Goal: Task Accomplishment & Management: Manage account settings

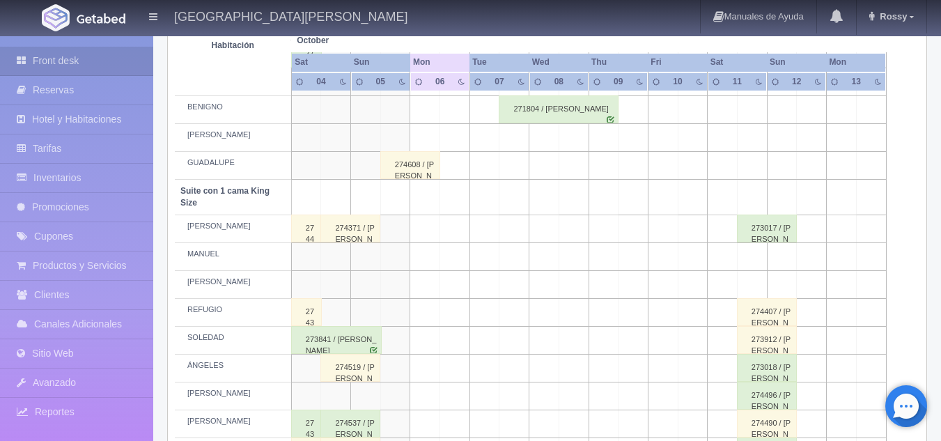
scroll to position [596, 0]
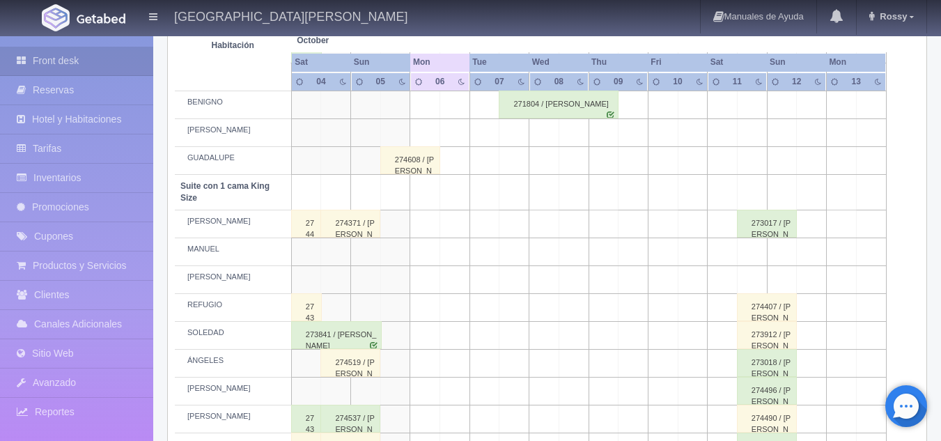
click at [414, 157] on div "274608 / [PERSON_NAME]" at bounding box center [410, 160] width 60 height 28
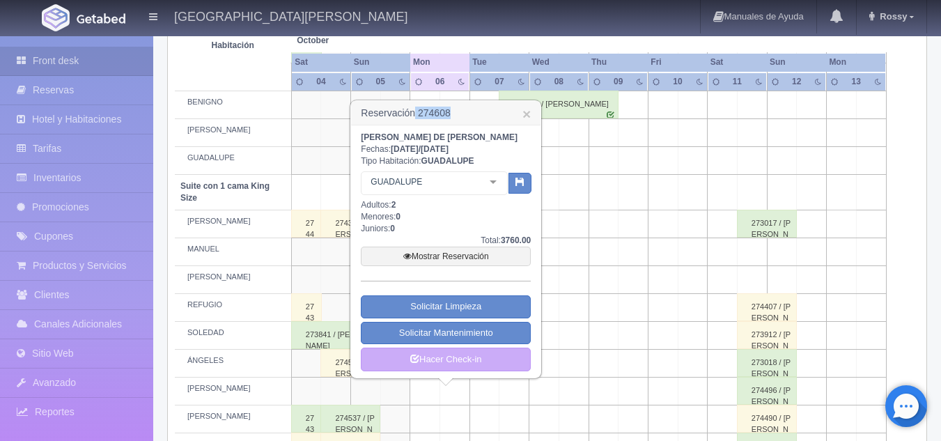
drag, startPoint x: 461, startPoint y: 115, endPoint x: 417, endPoint y: 112, distance: 44.0
click at [417, 112] on h3 "Reservación 274608 ×" at bounding box center [446, 113] width 190 height 24
copy h3 "274608"
click at [527, 116] on link "×" at bounding box center [527, 114] width 8 height 15
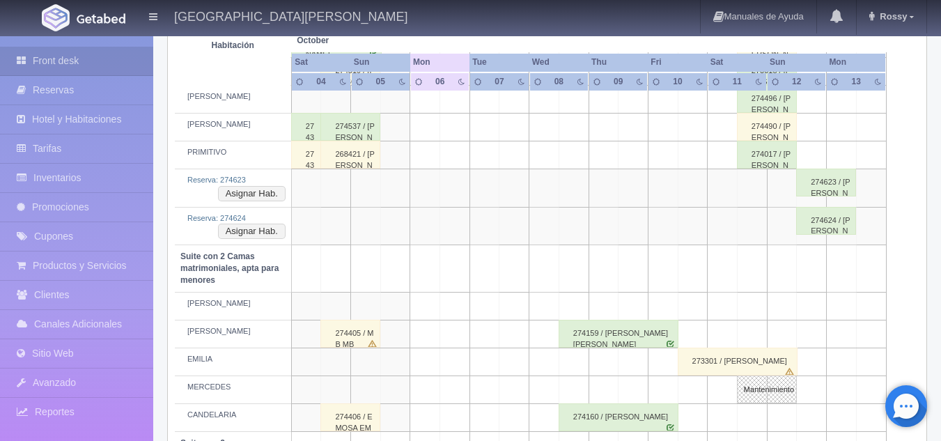
scroll to position [886, 0]
click at [245, 191] on button "Asignar Hab." at bounding box center [252, 194] width 68 height 15
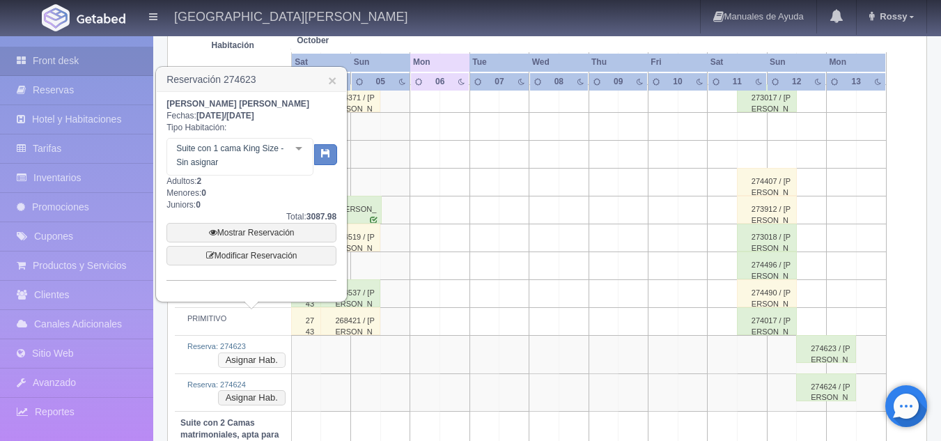
scroll to position [721, 0]
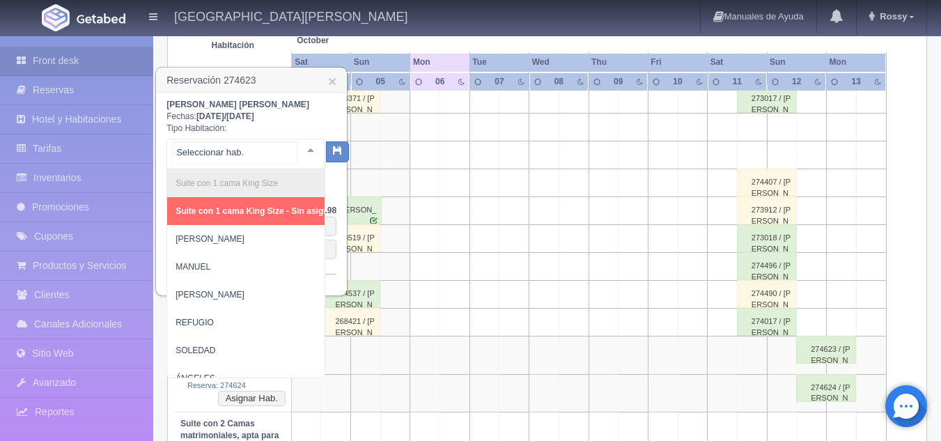
click at [302, 151] on div at bounding box center [311, 149] width 28 height 21
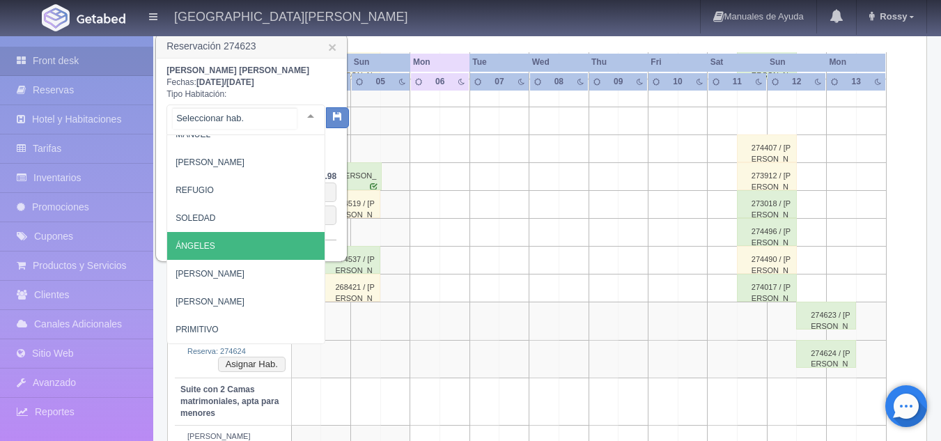
scroll to position [750, 0]
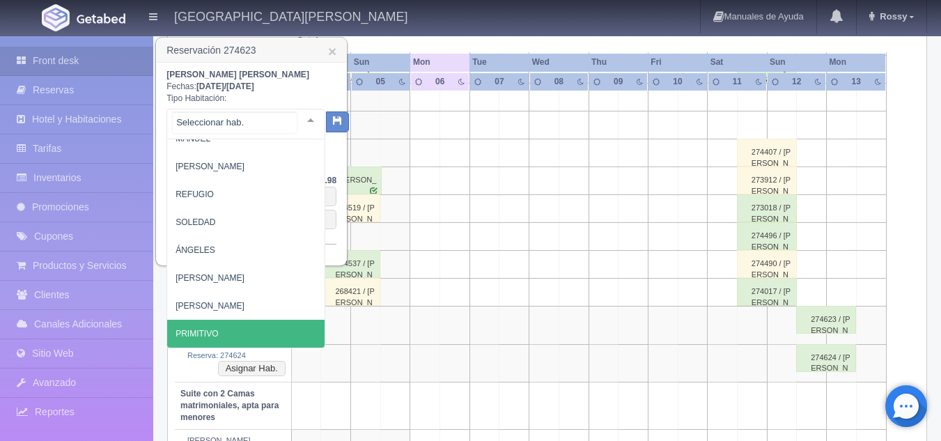
click at [241, 325] on span "PRIMITIVO" at bounding box center [256, 334] width 178 height 28
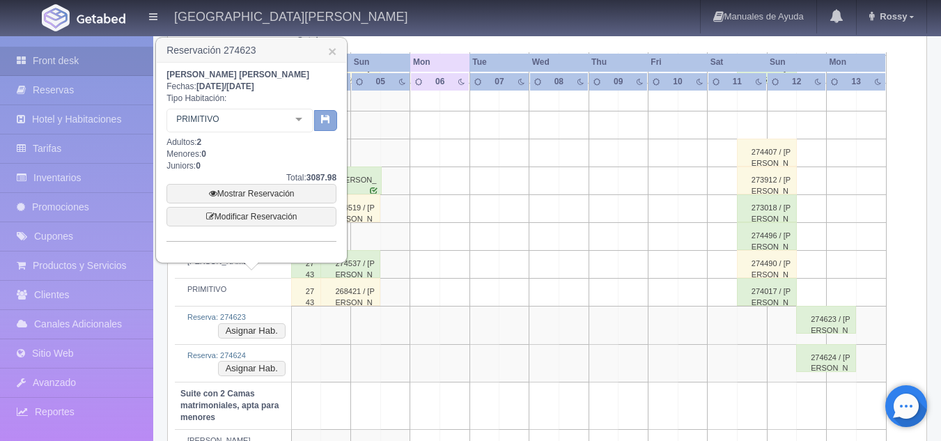
click at [332, 127] on button "button" at bounding box center [325, 120] width 23 height 21
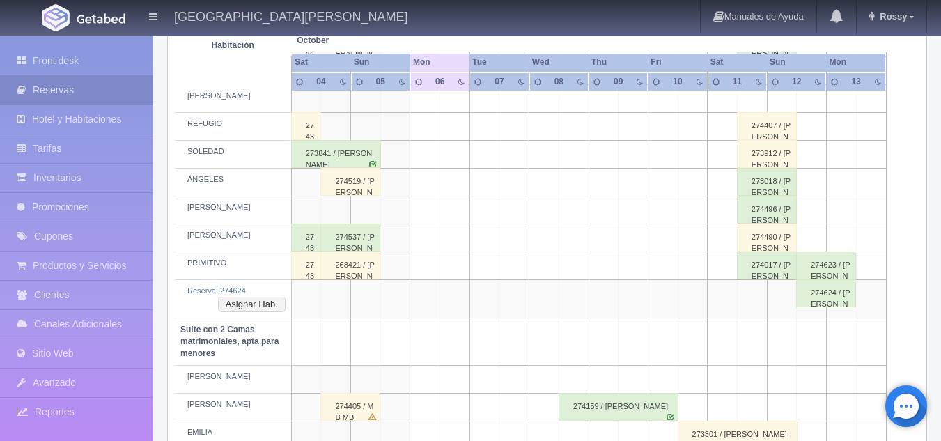
scroll to position [778, 0]
click at [279, 302] on button "Asignar Hab." at bounding box center [252, 302] width 68 height 15
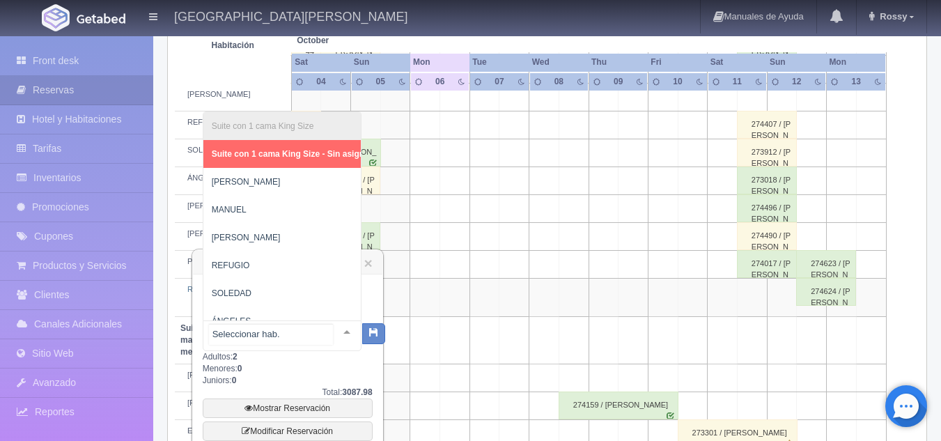
click at [341, 337] on div at bounding box center [347, 331] width 28 height 21
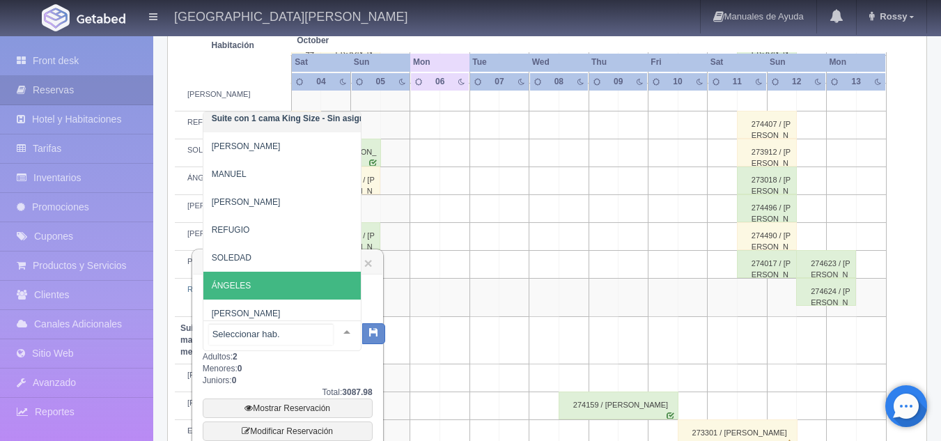
scroll to position [35, 0]
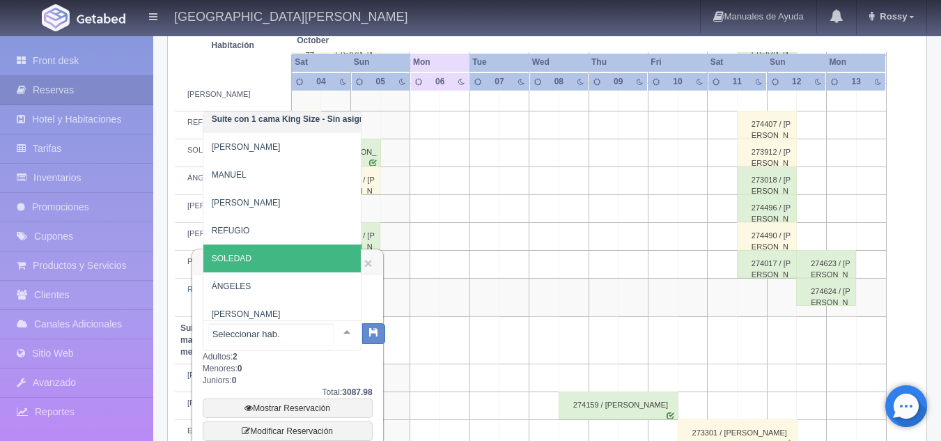
click at [247, 262] on span "SOLEDAD" at bounding box center [232, 259] width 40 height 10
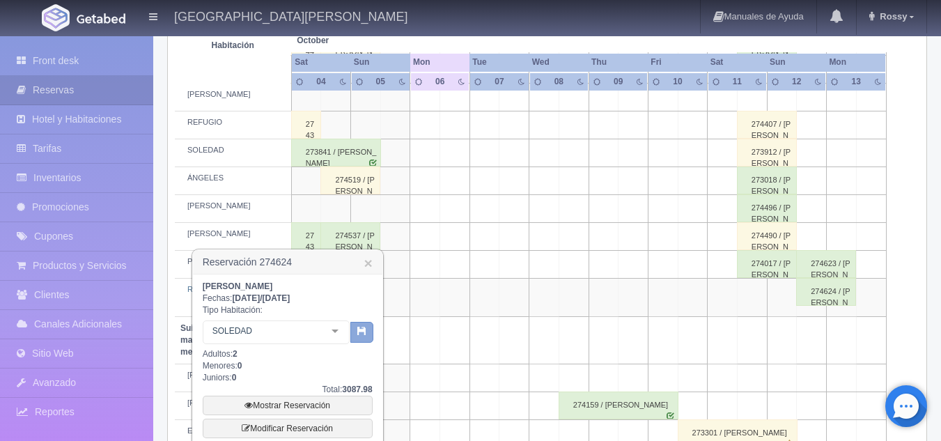
click at [360, 335] on icon "button" at bounding box center [361, 330] width 9 height 9
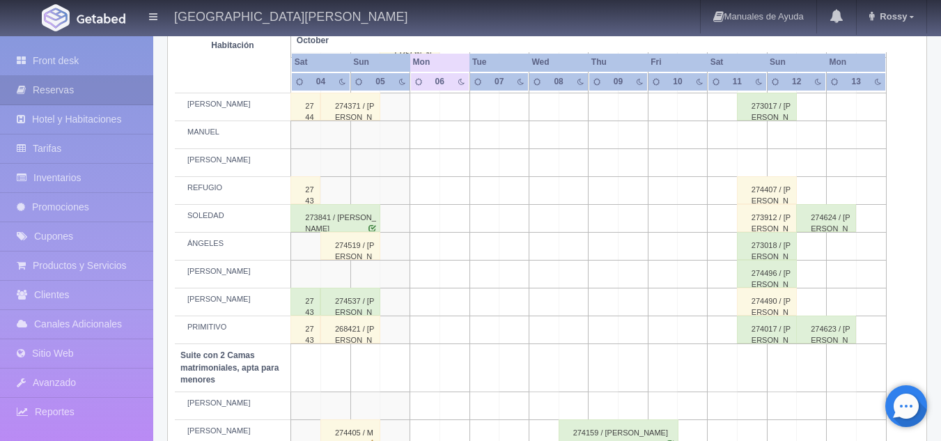
scroll to position [712, 0]
click at [817, 337] on div "274623 / [PERSON_NAME]" at bounding box center [826, 330] width 60 height 28
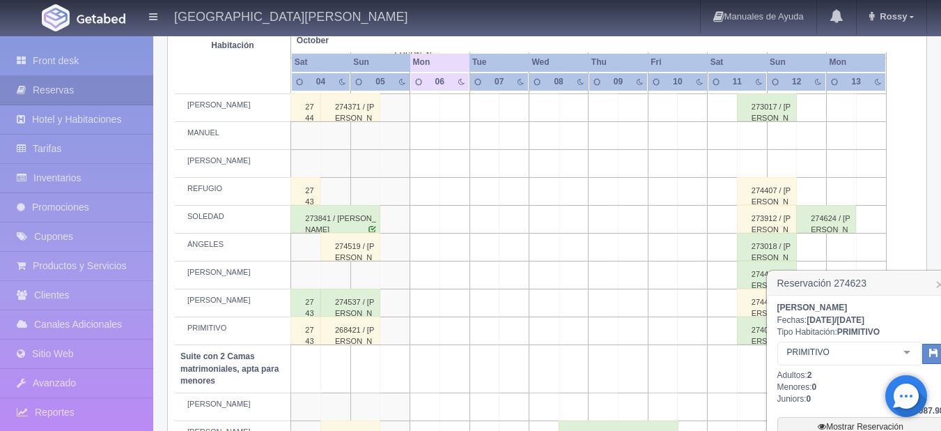
click at [825, 231] on div "274624 / [PERSON_NAME]" at bounding box center [826, 219] width 60 height 28
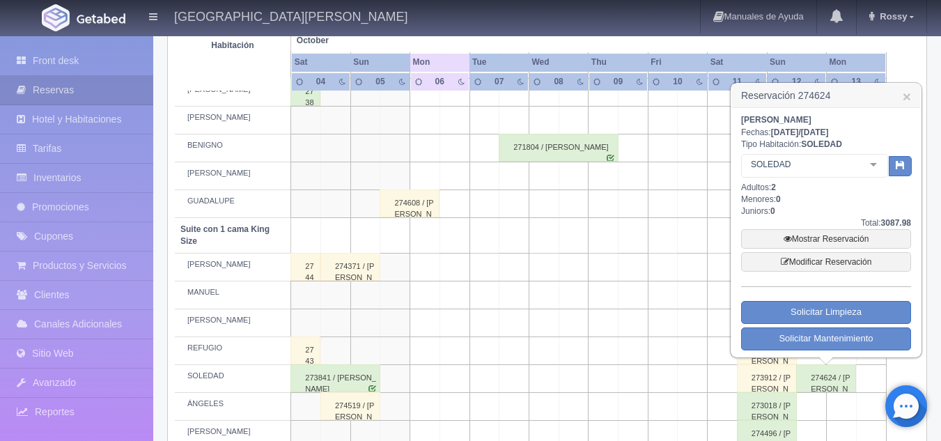
scroll to position [545, 0]
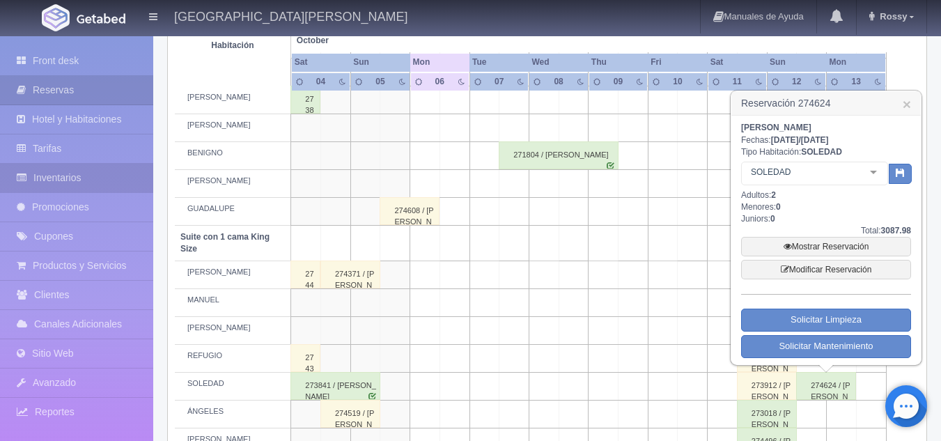
click at [70, 186] on link "Inventarios" at bounding box center [76, 178] width 153 height 29
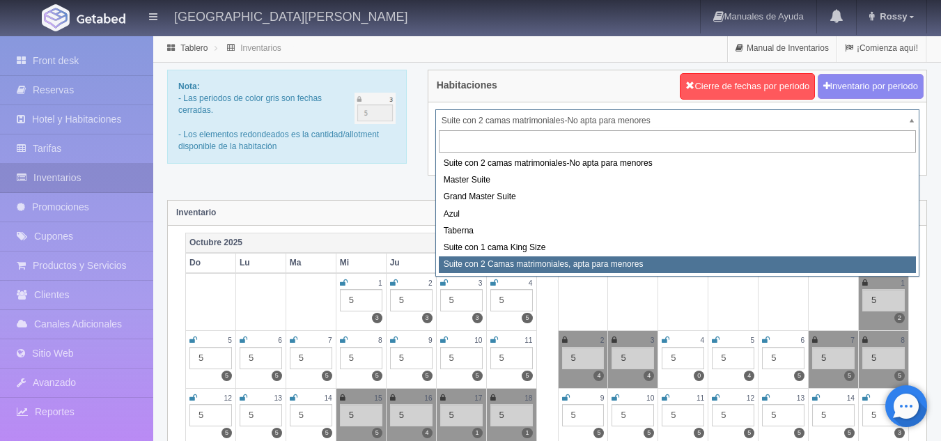
select select "1983"
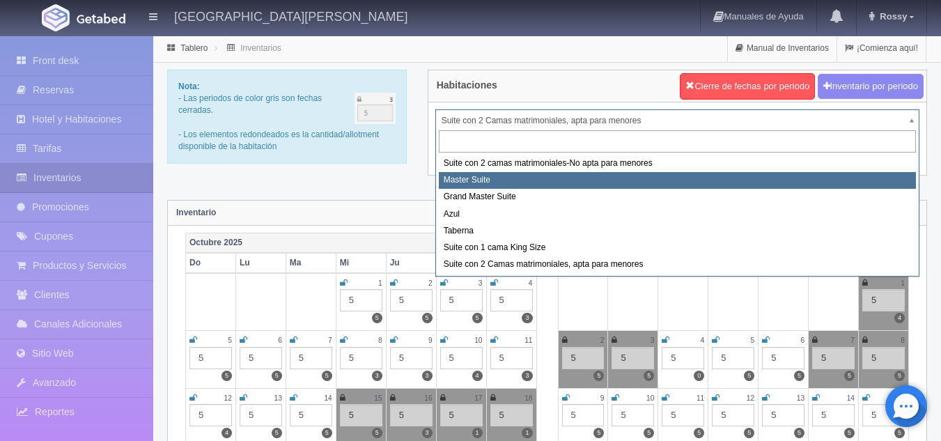
select select "1894"
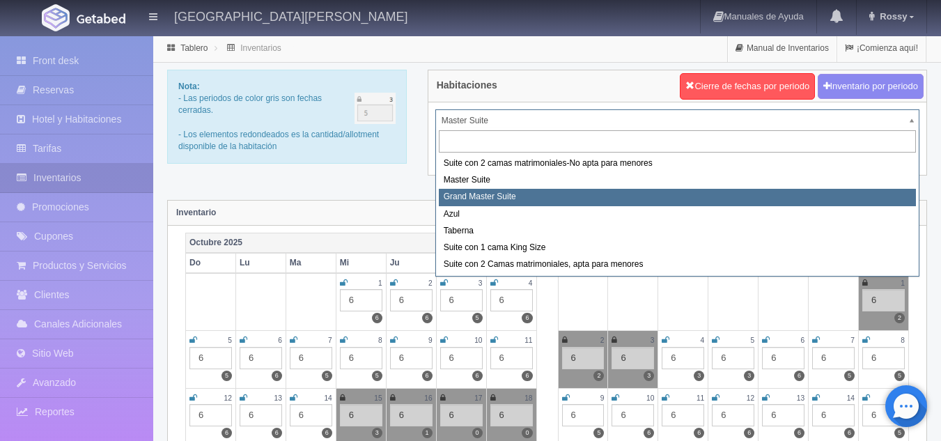
select select "1918"
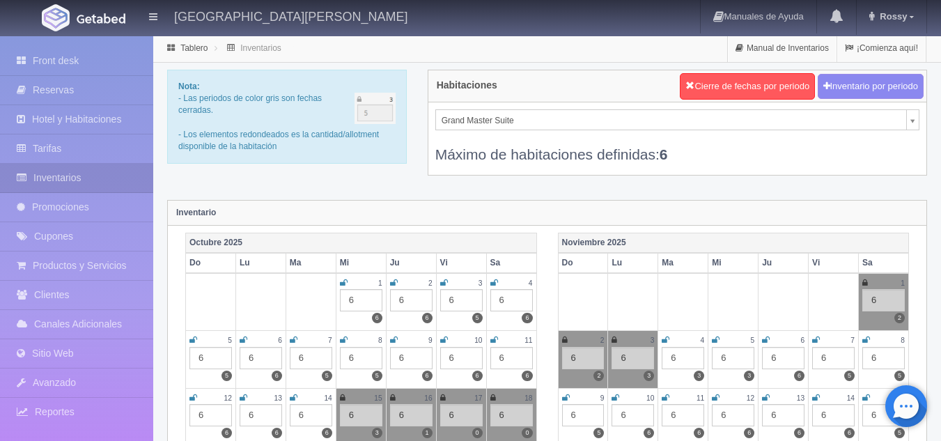
scroll to position [396, 0]
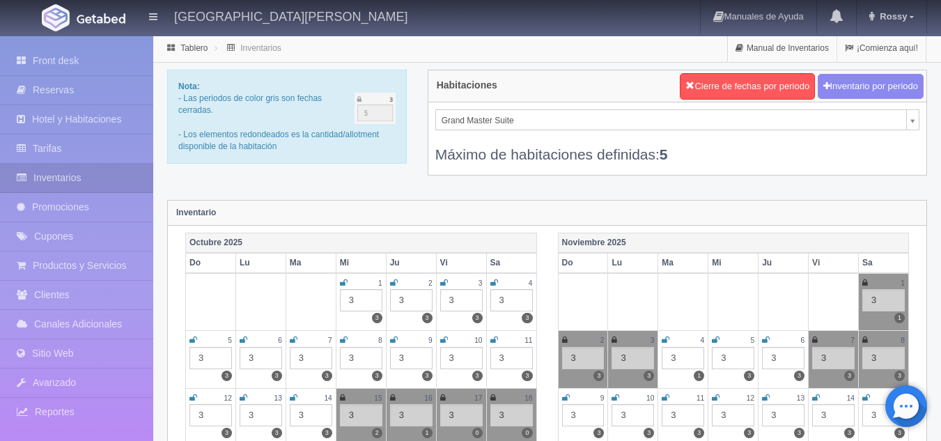
scroll to position [1, 0]
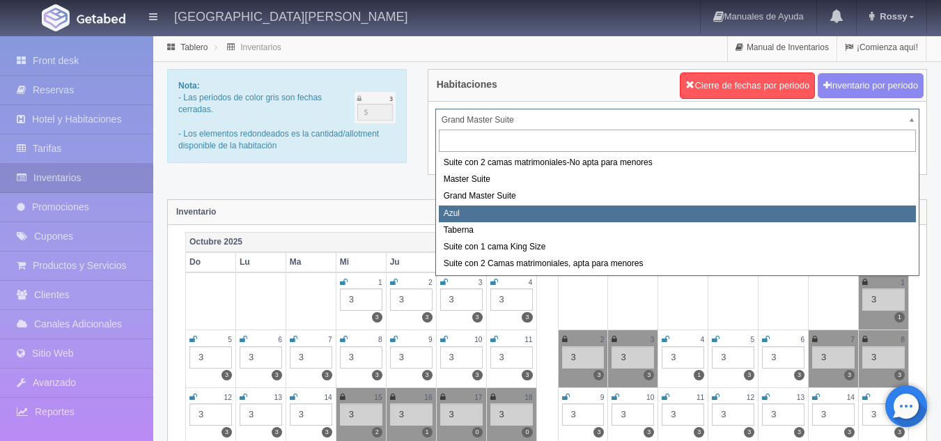
select select "1919"
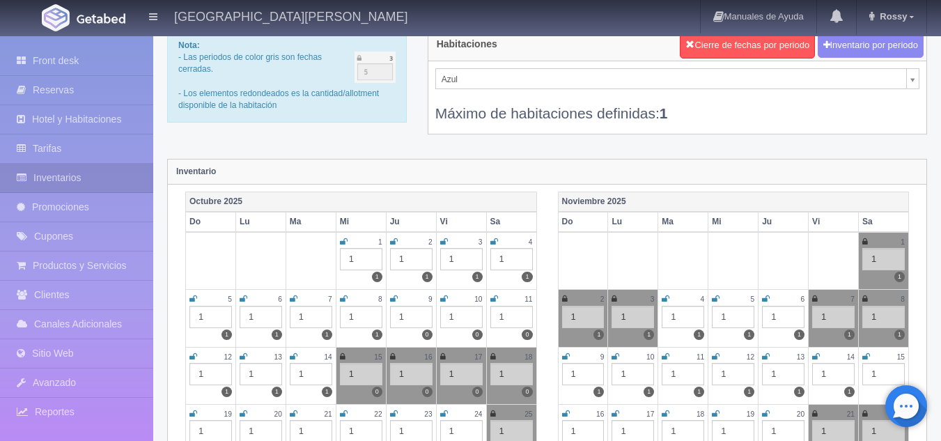
scroll to position [34, 0]
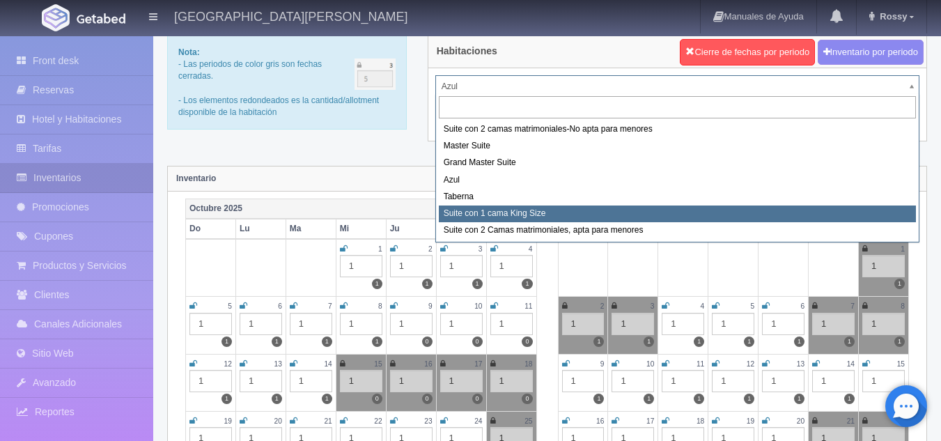
select select "1921"
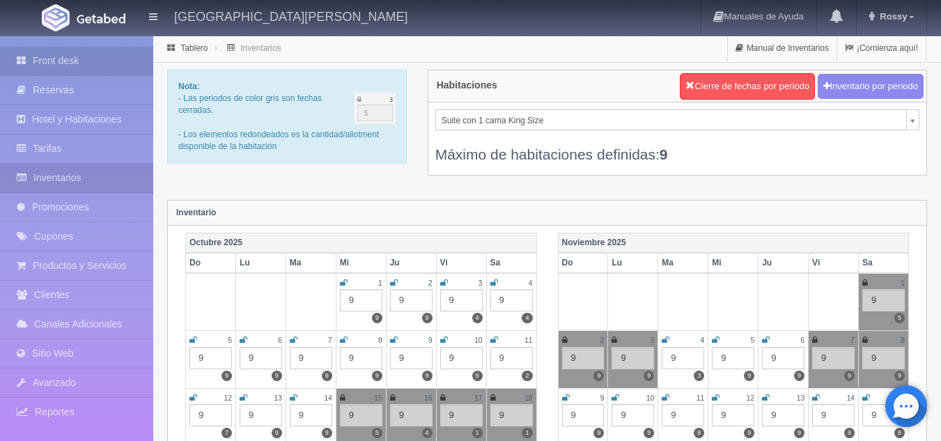
click at [54, 61] on link "Front desk" at bounding box center [76, 61] width 153 height 29
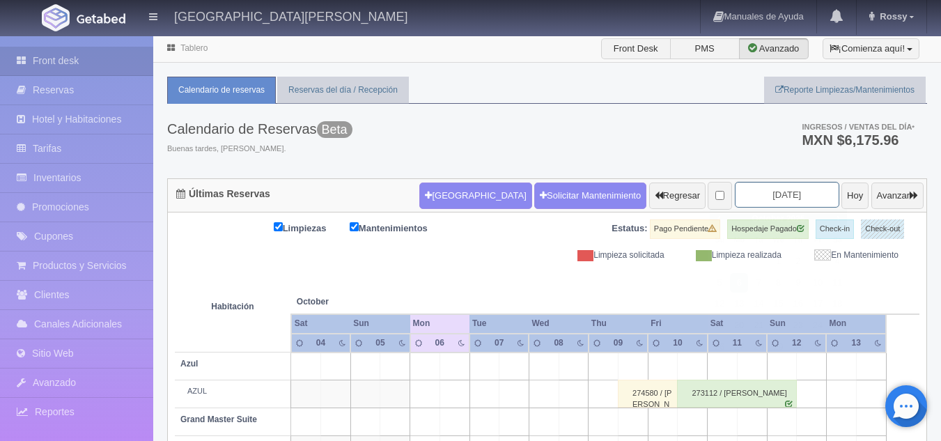
click at [779, 191] on input "[DATE]" at bounding box center [787, 195] width 105 height 26
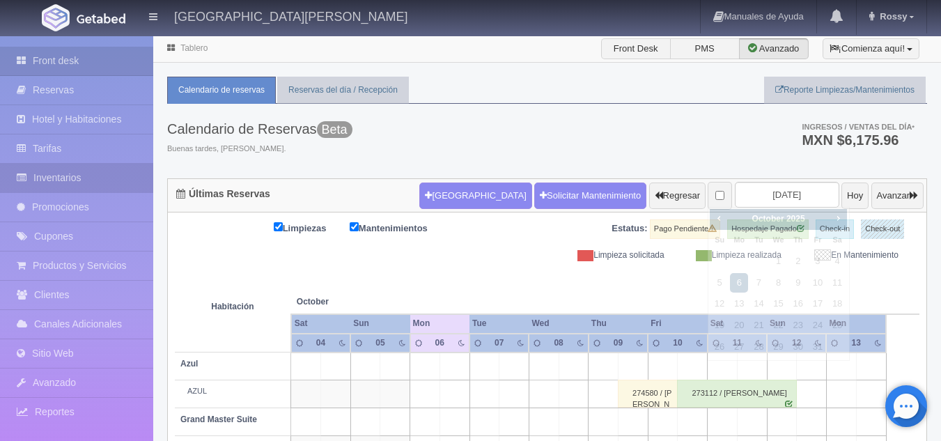
click at [82, 169] on link "Inventarios" at bounding box center [76, 178] width 153 height 29
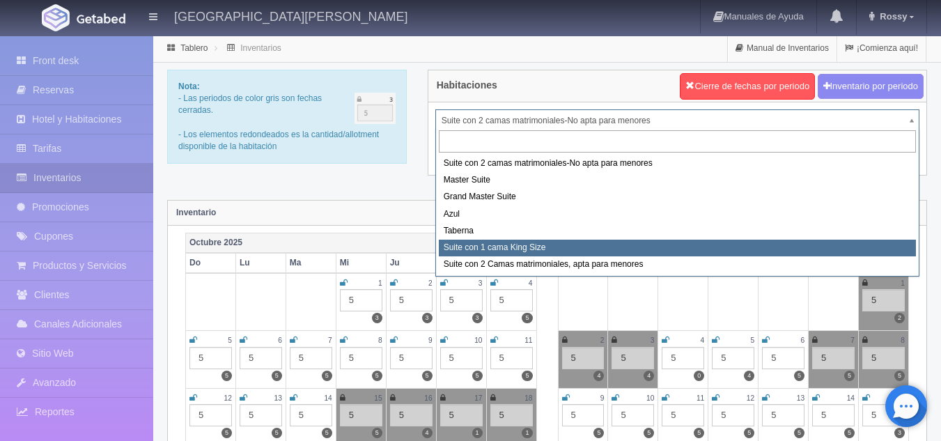
select select "1921"
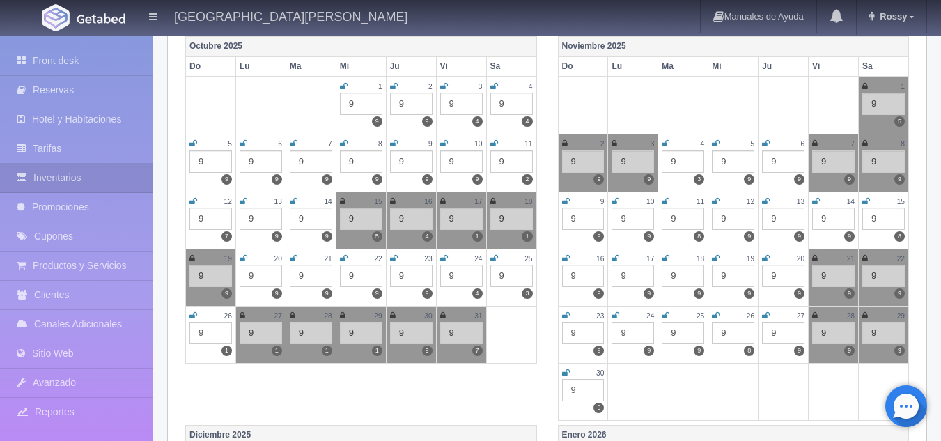
scroll to position [177, 0]
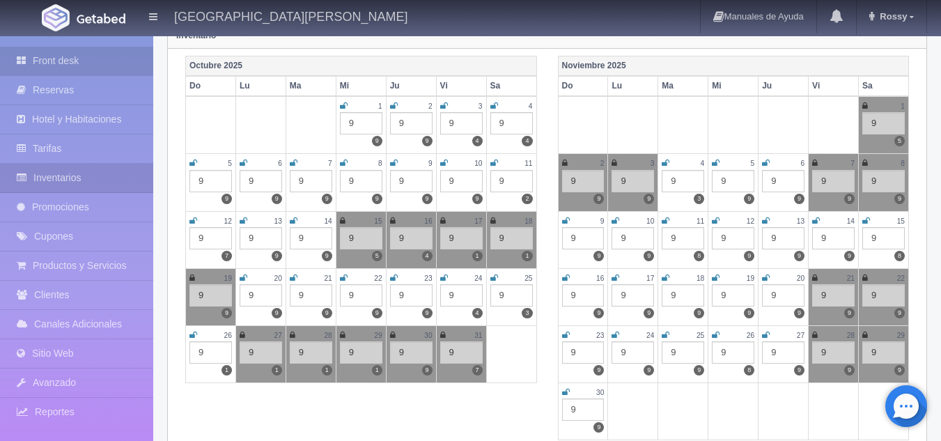
click at [82, 62] on link "Front desk" at bounding box center [76, 61] width 153 height 29
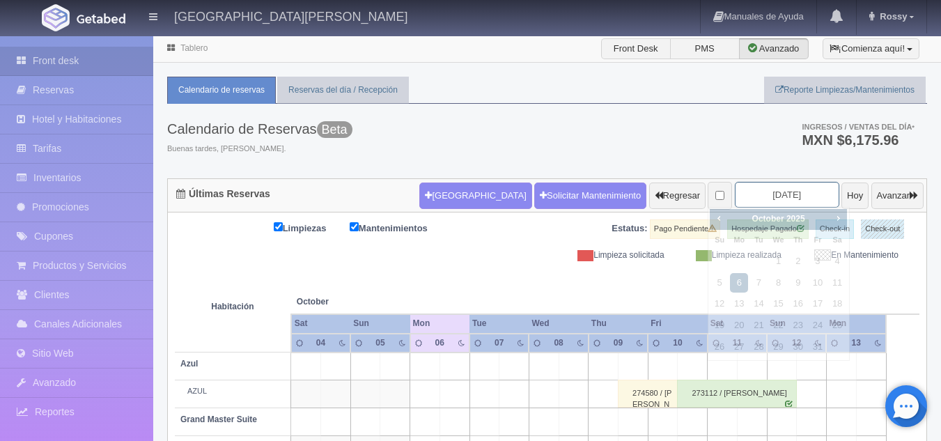
click at [761, 192] on input "2025-10-06" at bounding box center [787, 195] width 105 height 26
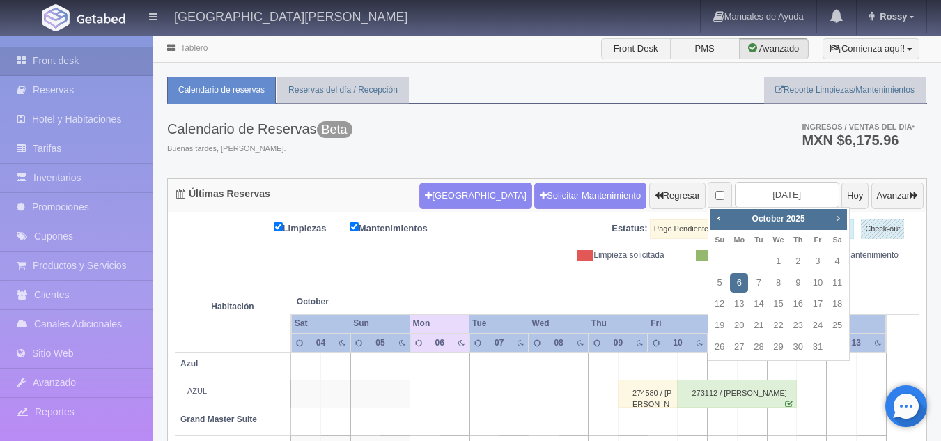
click at [842, 222] on span "Next" at bounding box center [838, 218] width 11 height 11
click at [785, 343] on link "31" at bounding box center [779, 347] width 18 height 20
type input "[DATE]"
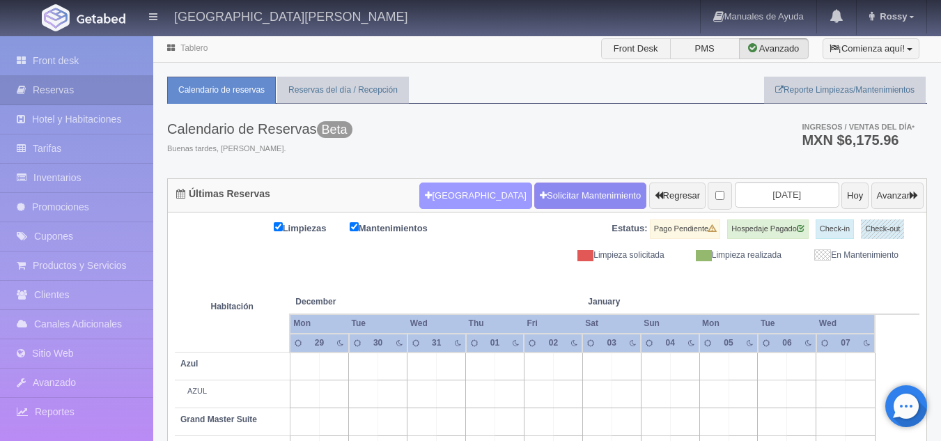
click at [459, 190] on button "[GEOGRAPHIC_DATA]" at bounding box center [475, 196] width 112 height 26
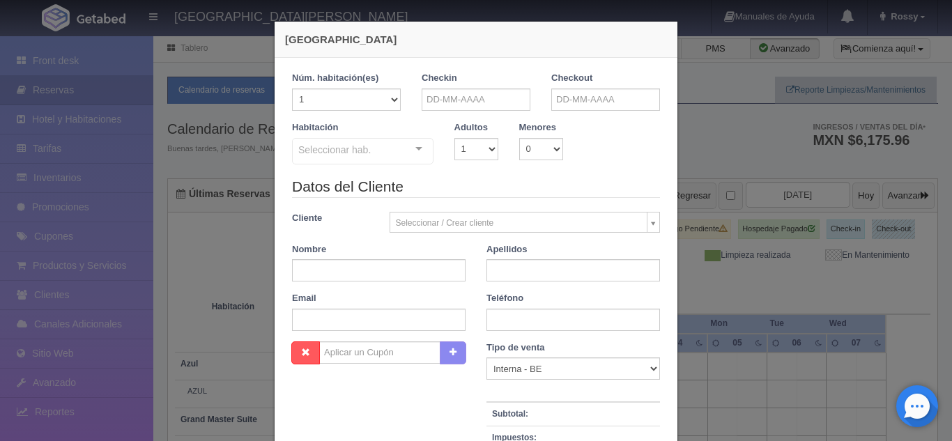
checkbox input "false"
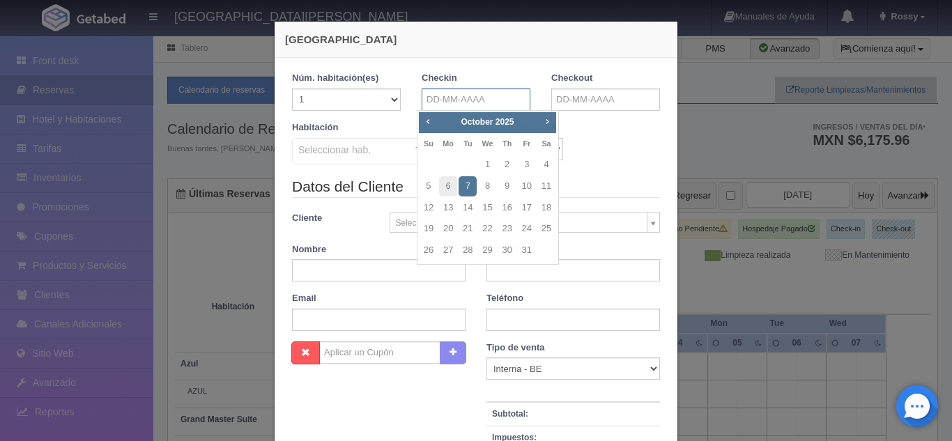
click at [475, 109] on input "text" at bounding box center [476, 99] width 109 height 22
type input "3"
click at [553, 116] on span "Next" at bounding box center [546, 121] width 11 height 11
checkbox input "false"
click at [553, 116] on span "Next" at bounding box center [546, 121] width 11 height 11
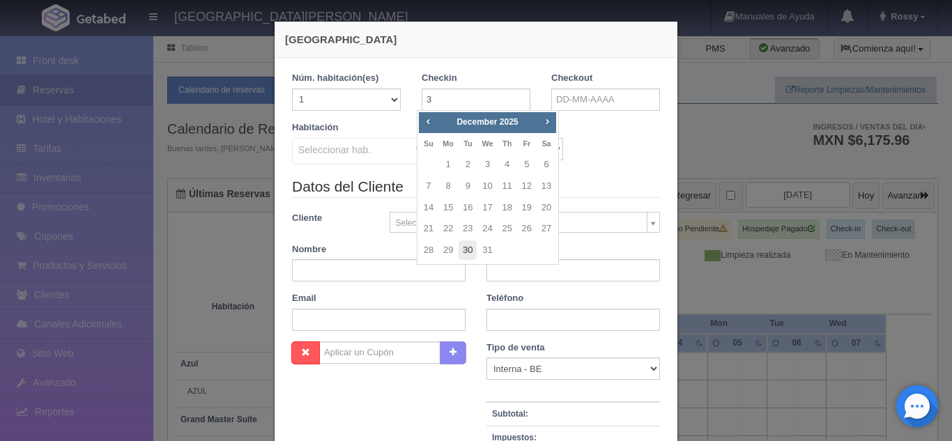
click at [472, 252] on link "30" at bounding box center [468, 250] width 18 height 20
type input "[DATE]"
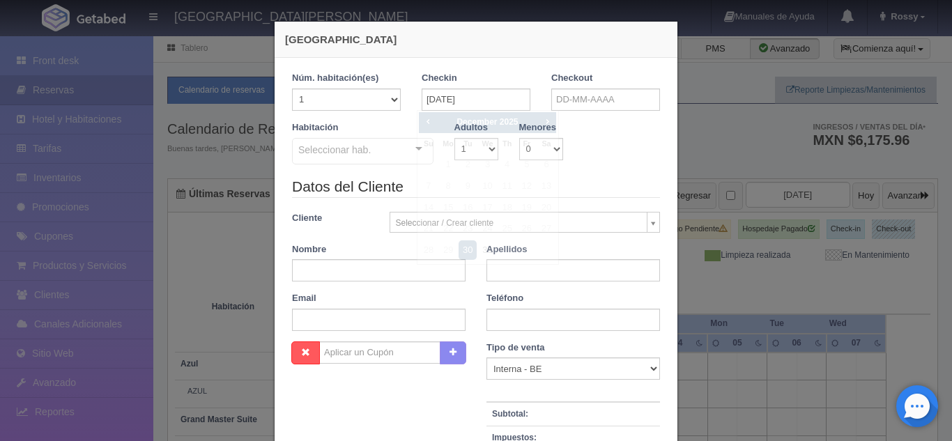
checkbox input "false"
click at [592, 99] on input "text" at bounding box center [605, 99] width 109 height 22
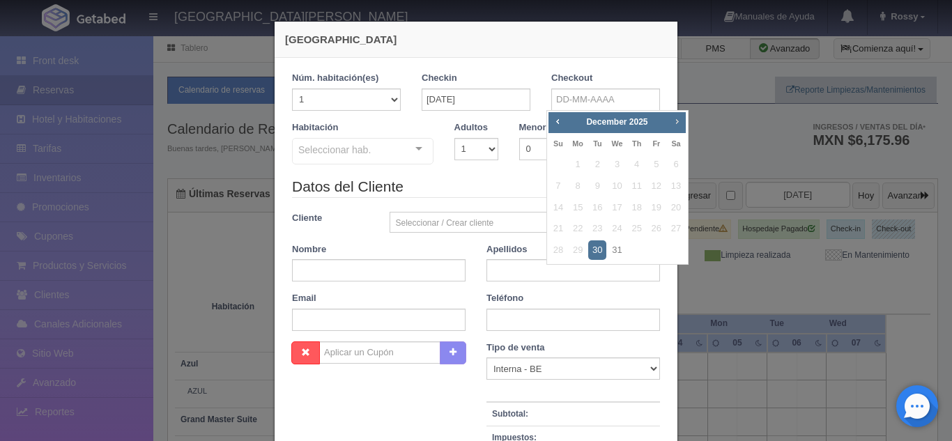
click at [679, 116] on span "Next" at bounding box center [676, 121] width 11 height 11
click at [652, 168] on link "2" at bounding box center [656, 165] width 18 height 20
type input "02-01-2026"
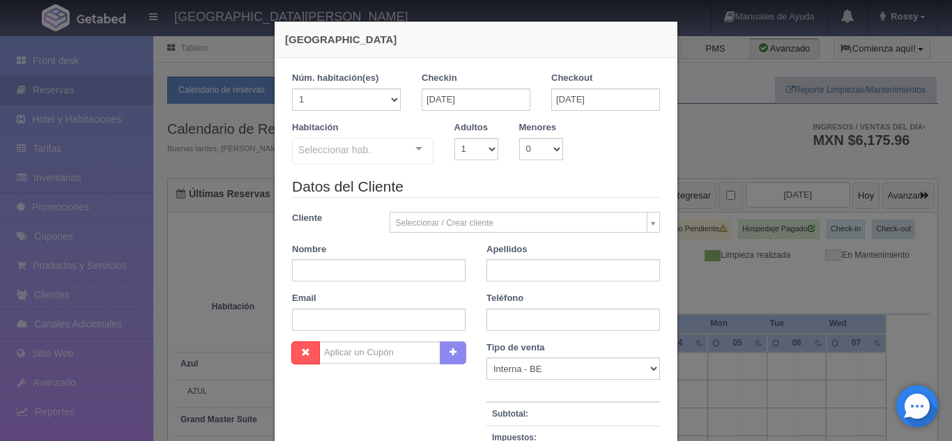
checkbox input "false"
click at [481, 149] on select "1 2 3 4 5 6 7 8 9 10" at bounding box center [476, 149] width 44 height 22
select select "2"
click at [454, 138] on select "1 2 3 4 5 6 7 8 9 10" at bounding box center [476, 149] width 44 height 22
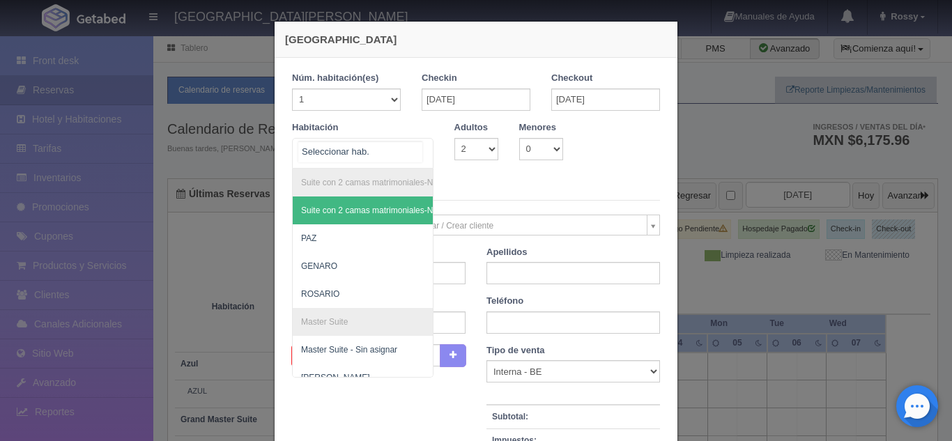
click at [413, 149] on div "Suite con 2 camas matrimoniales-No apta para menores Suite con 2 camas matrimon…" at bounding box center [362, 153] width 141 height 31
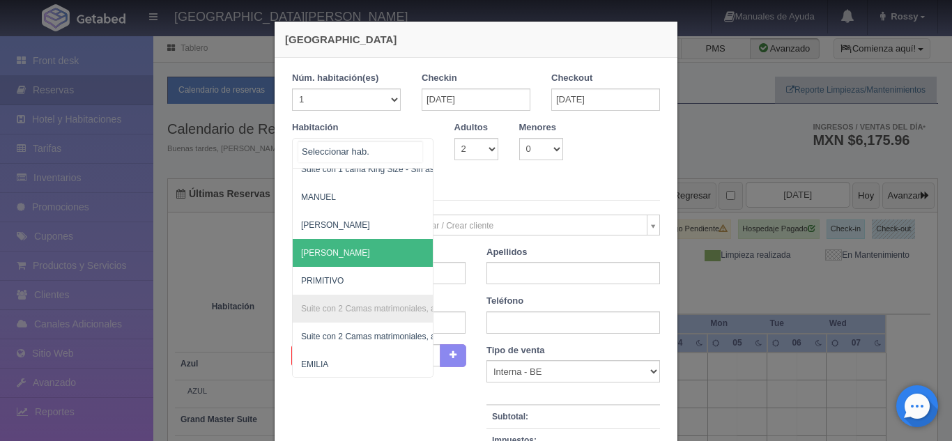
scroll to position [766, 0]
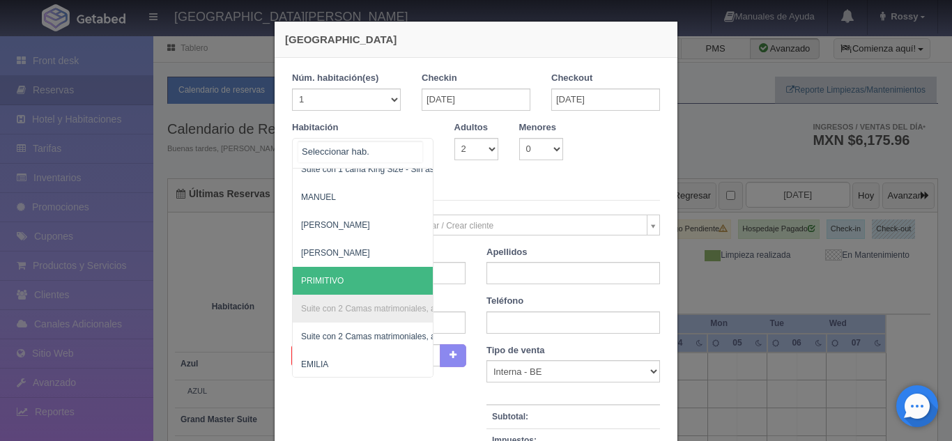
click at [348, 277] on span "PRIMITIVO" at bounding box center [430, 281] width 275 height 28
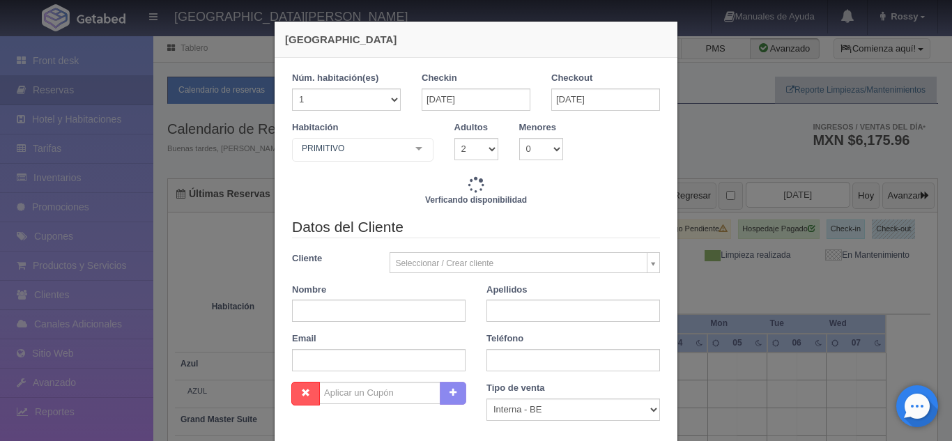
checkbox input "false"
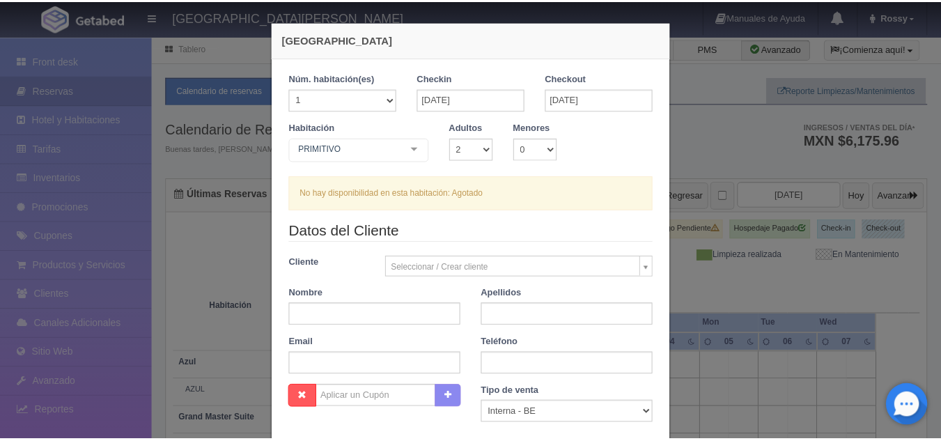
scroll to position [244, 0]
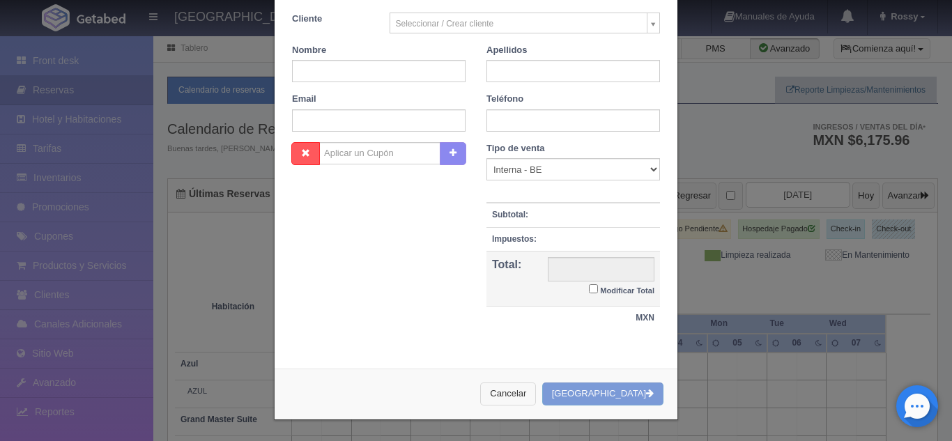
click at [536, 394] on button "Cancelar" at bounding box center [508, 394] width 56 height 23
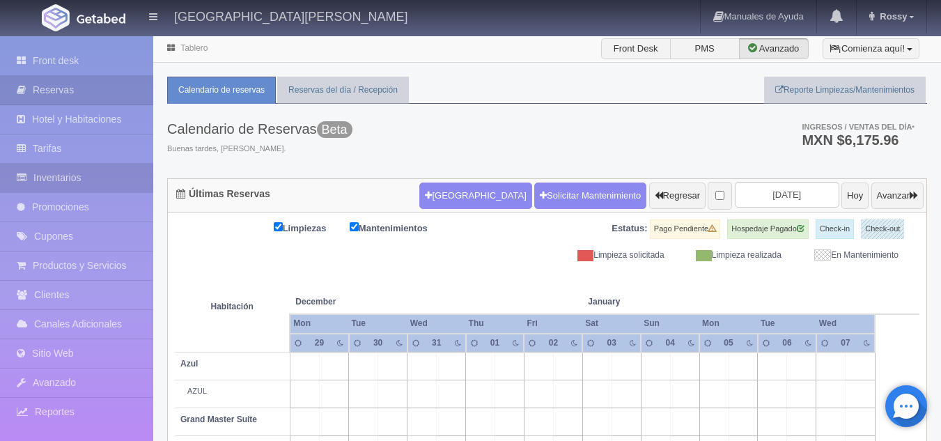
click at [99, 180] on link "Inventarios" at bounding box center [76, 178] width 153 height 29
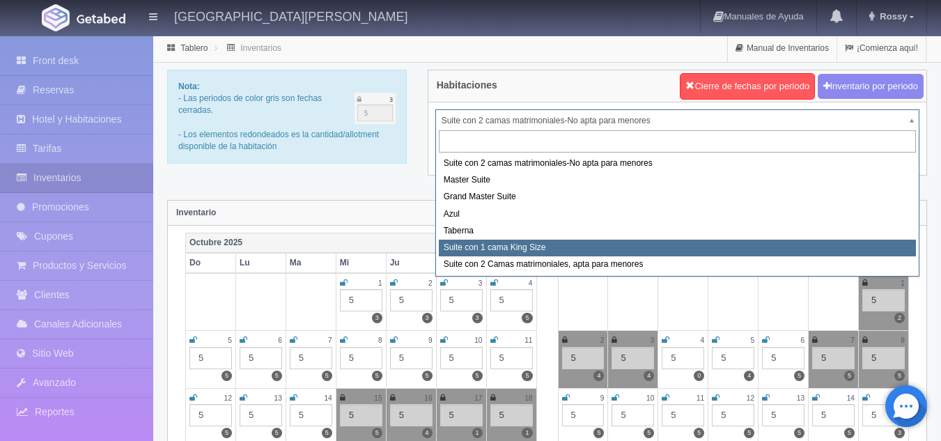
select select "1921"
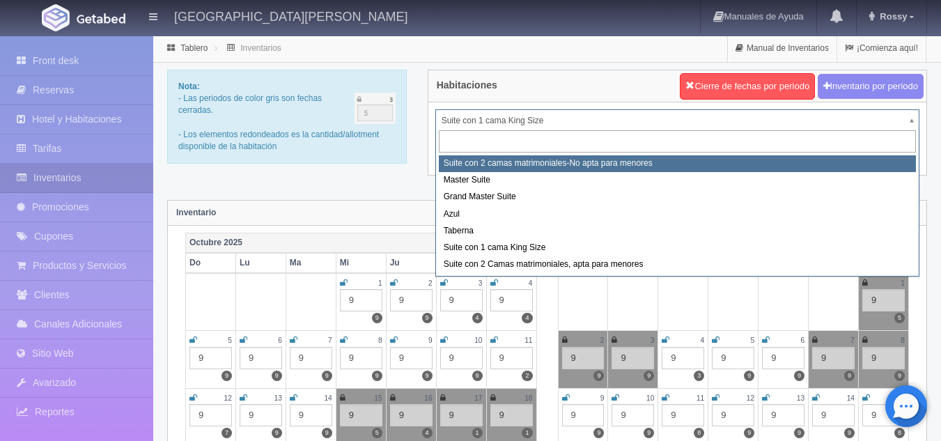
select select "1891"
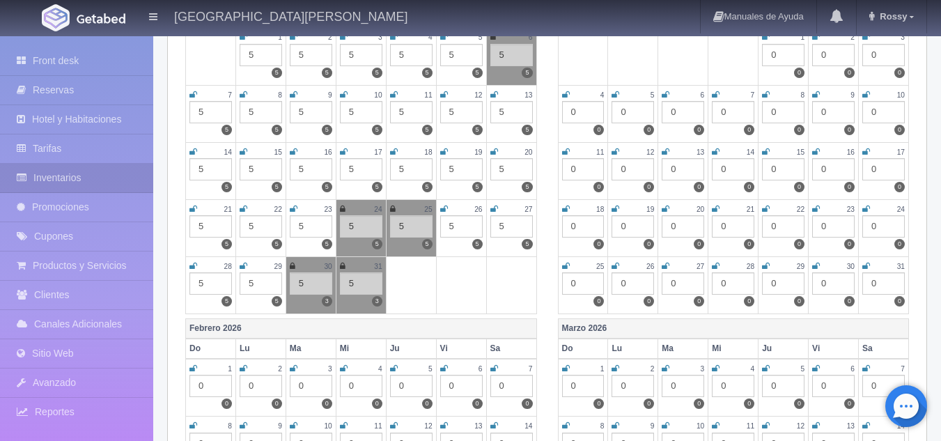
scroll to position [693, 0]
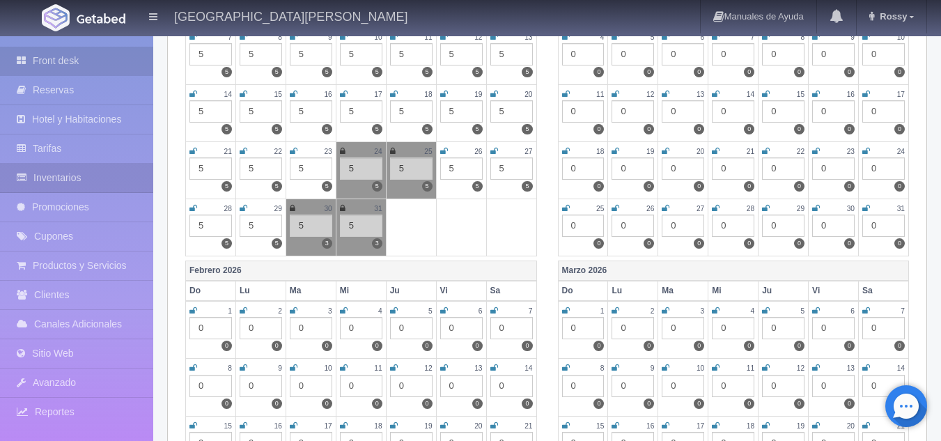
click at [94, 66] on link "Front desk" at bounding box center [76, 61] width 153 height 29
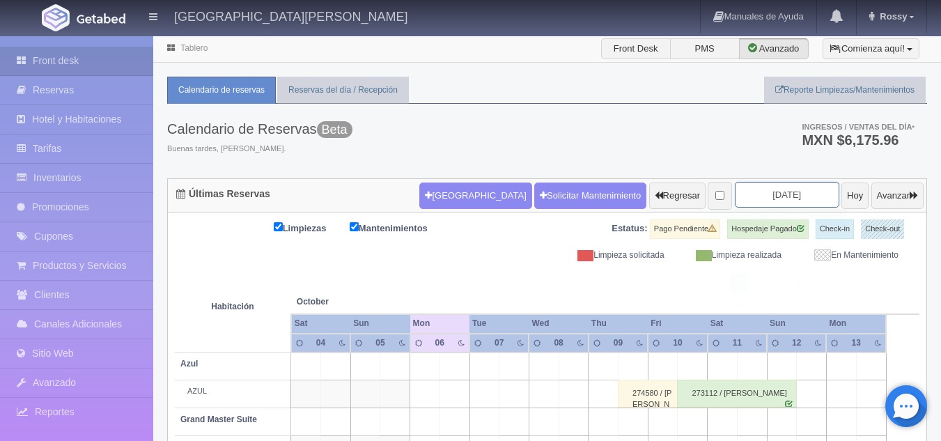
click at [781, 190] on input "2025-10-06" at bounding box center [787, 195] width 105 height 26
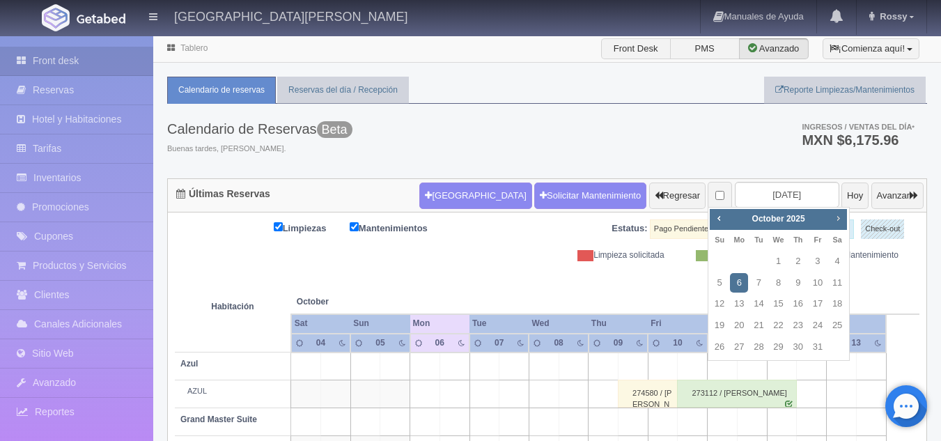
click at [834, 220] on span "Next" at bounding box center [838, 218] width 11 height 11
click at [784, 350] on link "31" at bounding box center [779, 347] width 18 height 20
type input "2025-12-31"
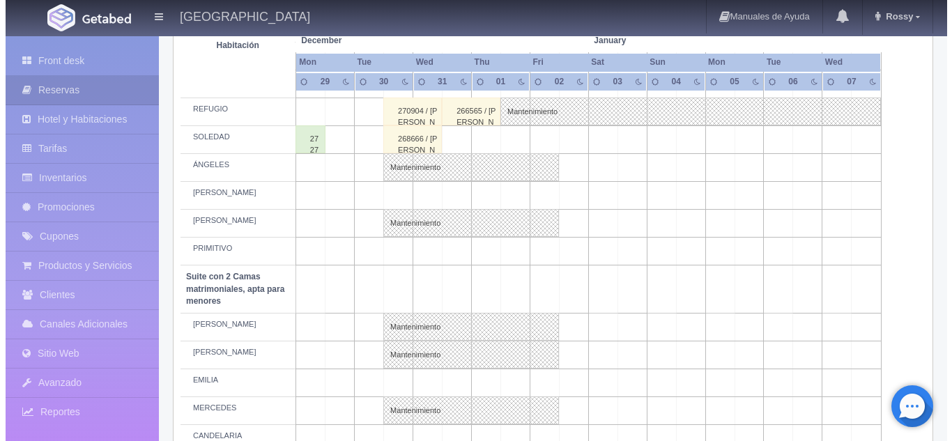
scroll to position [799, 0]
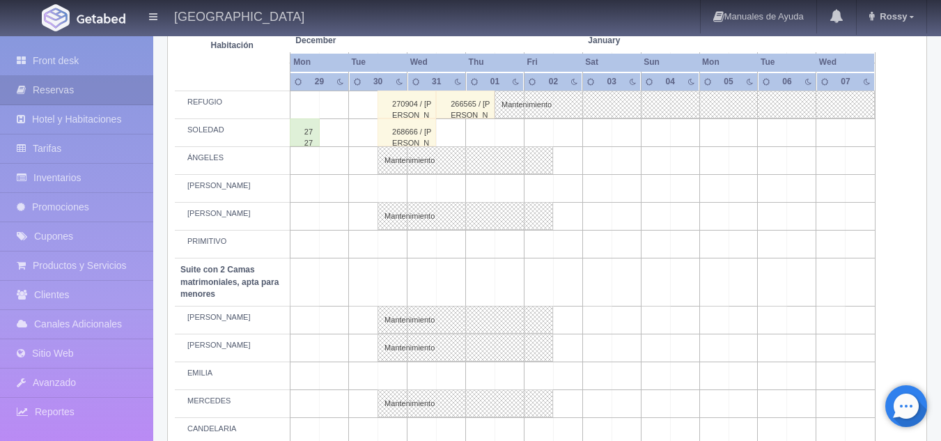
click at [387, 248] on td at bounding box center [392, 245] width 29 height 28
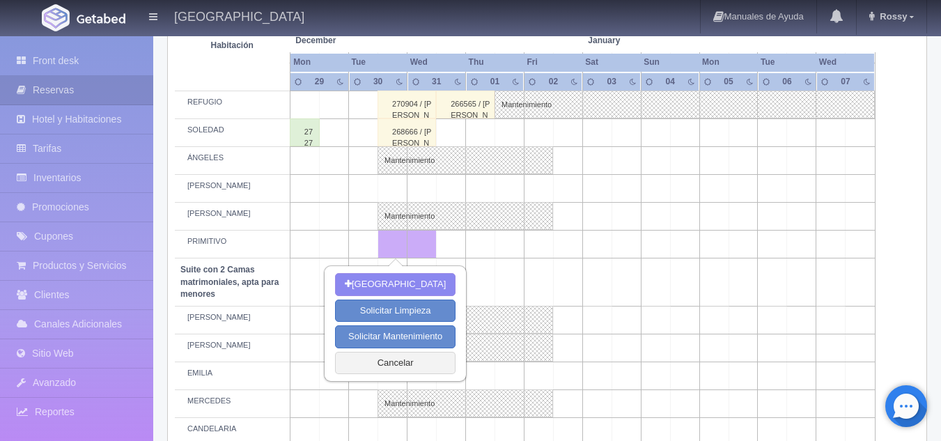
click at [444, 247] on td at bounding box center [451, 245] width 29 height 28
click at [480, 249] on td at bounding box center [480, 245] width 29 height 28
click at [496, 250] on td at bounding box center [509, 245] width 29 height 28
click at [537, 252] on td at bounding box center [538, 245] width 29 height 28
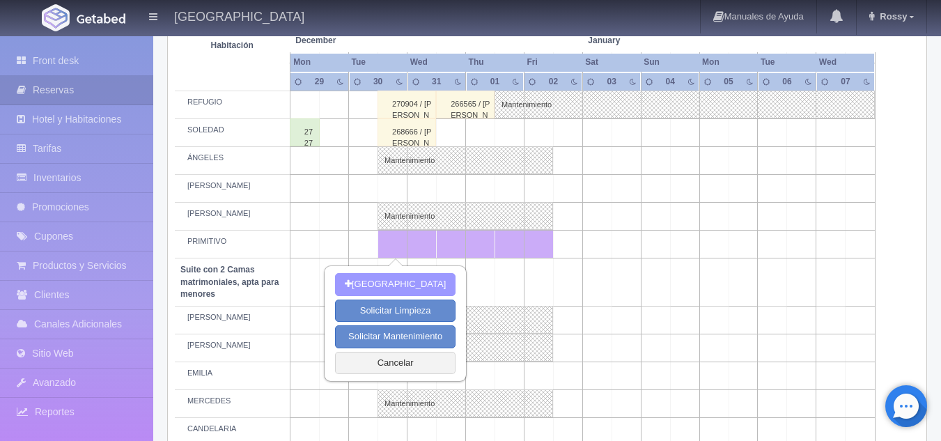
click at [398, 286] on button "[GEOGRAPHIC_DATA]" at bounding box center [395, 284] width 121 height 23
type input "30-12-2025"
type input "02-01-2026"
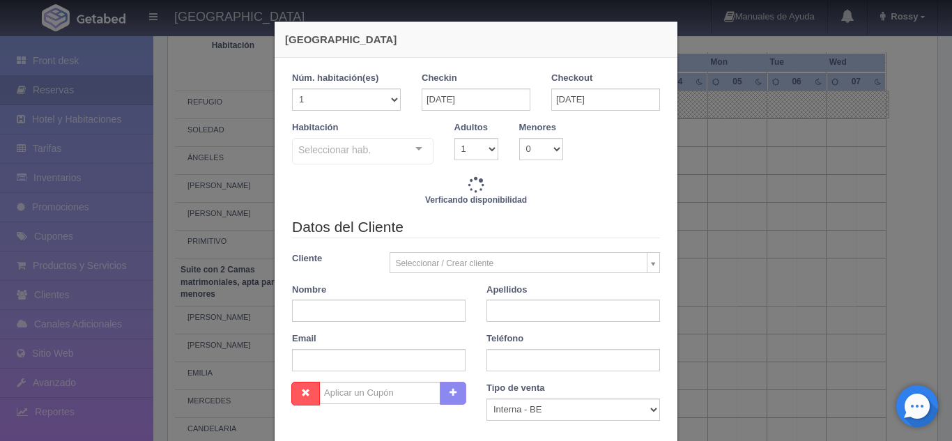
checkbox input "false"
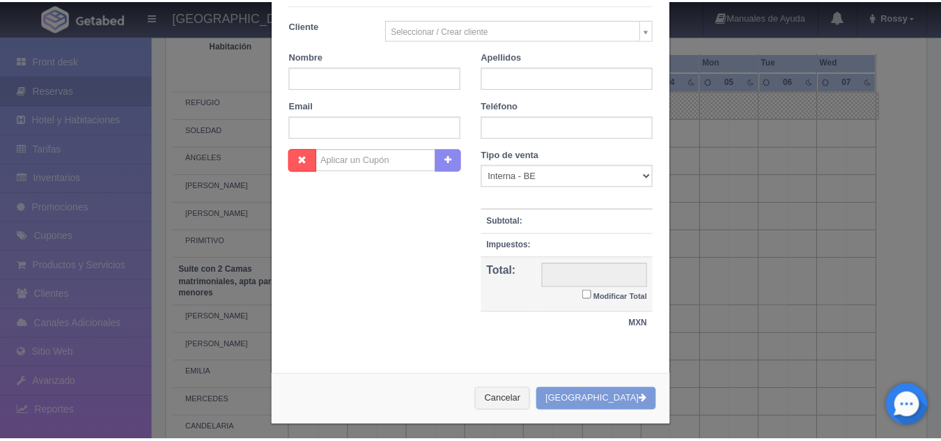
scroll to position [244, 0]
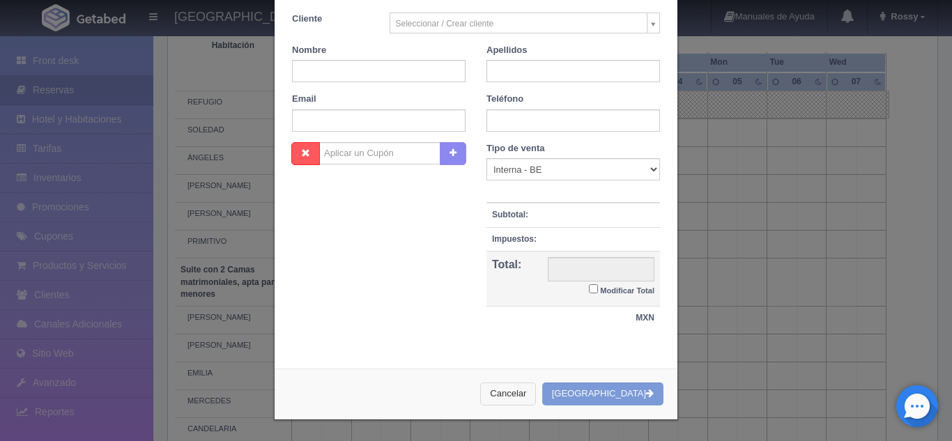
click at [536, 389] on button "Cancelar" at bounding box center [508, 394] width 56 height 23
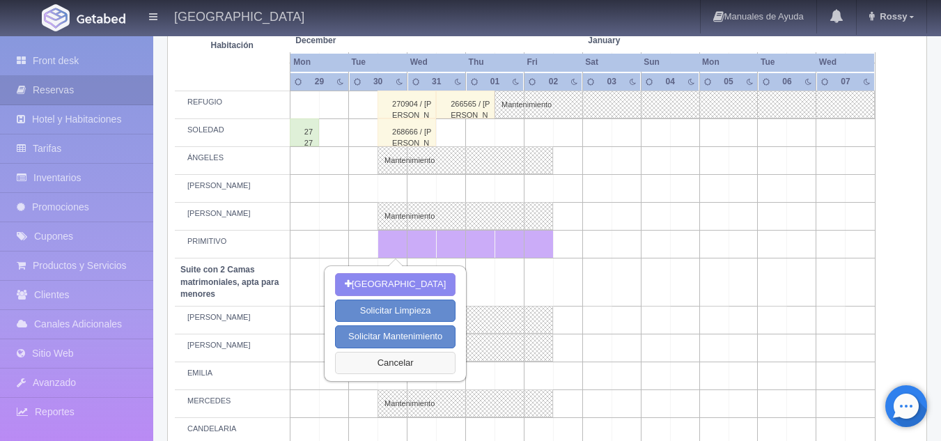
click at [433, 369] on button "Cancelar" at bounding box center [395, 363] width 121 height 23
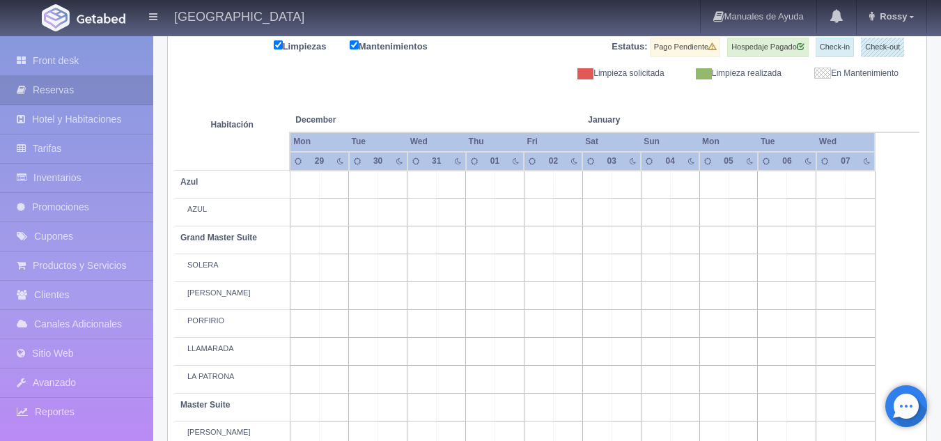
scroll to position [0, 0]
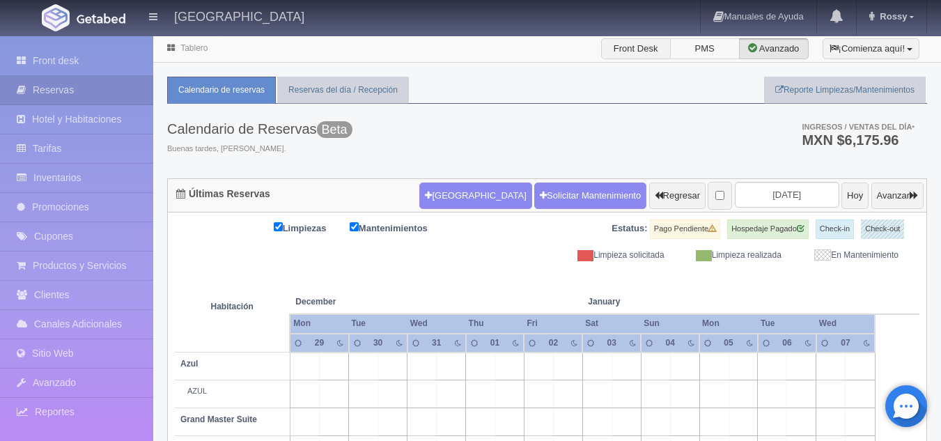
click at [693, 45] on label "PMS" at bounding box center [705, 48] width 70 height 21
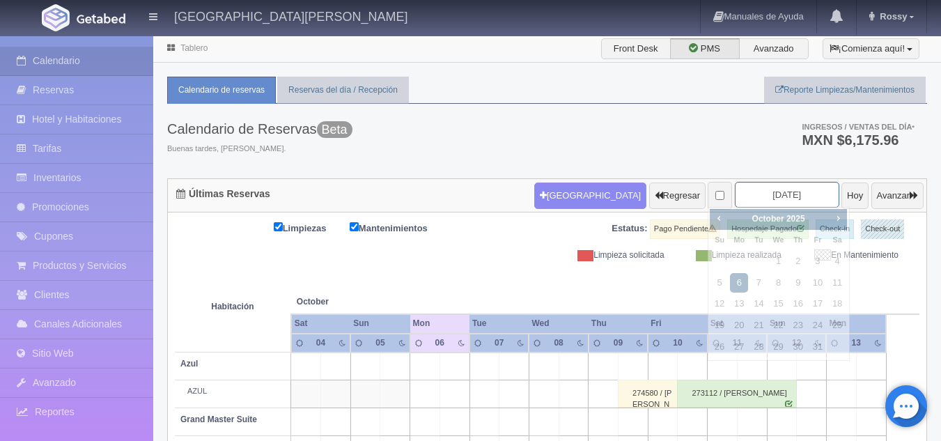
click at [788, 194] on input "[DATE]" at bounding box center [787, 195] width 105 height 26
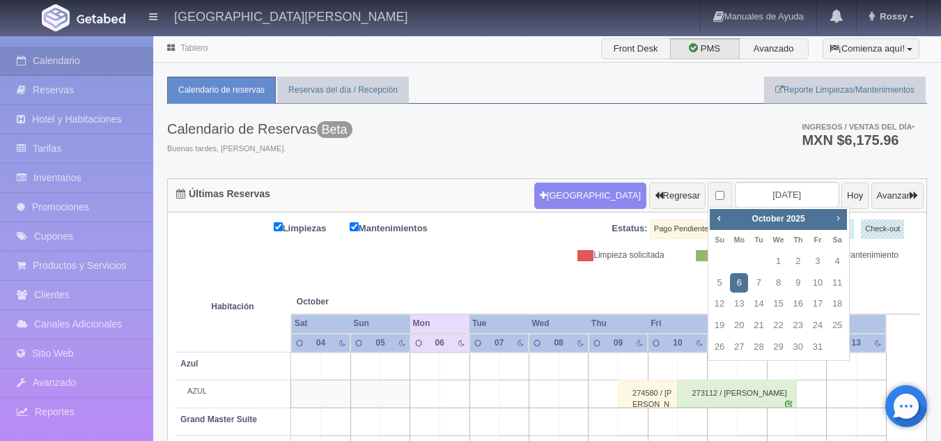
click at [843, 222] on span "Next" at bounding box center [838, 218] width 11 height 11
click at [761, 348] on link "30" at bounding box center [759, 347] width 18 height 20
type input "2025-12-30"
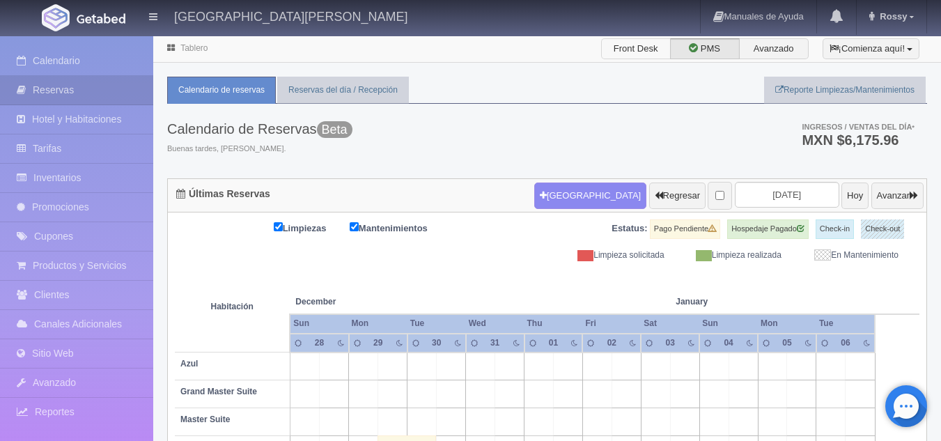
click at [624, 56] on label "Front Desk" at bounding box center [636, 48] width 70 height 21
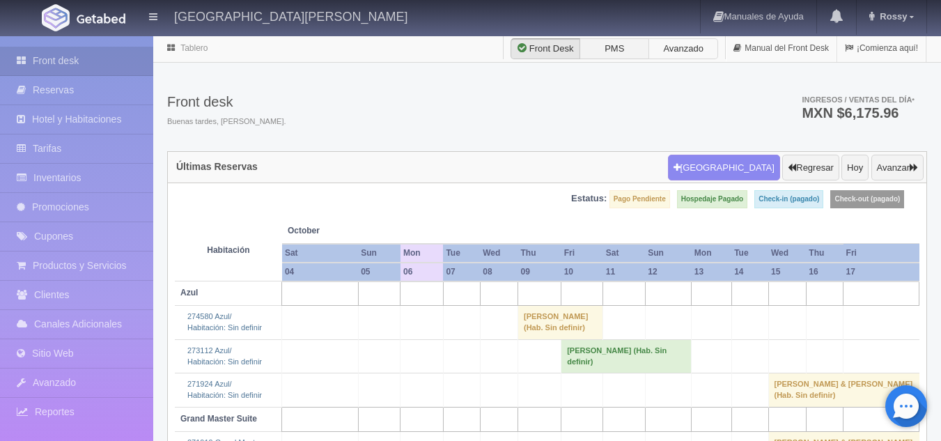
click at [685, 56] on label "Avanzado" at bounding box center [684, 48] width 70 height 21
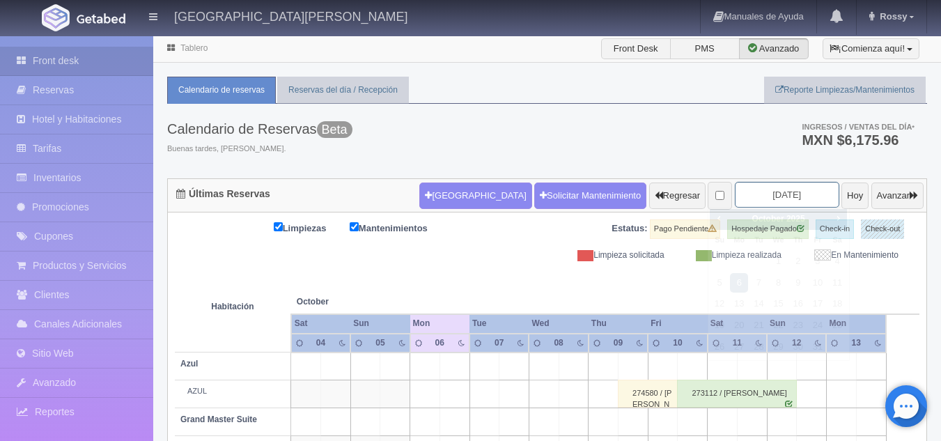
click at [737, 195] on input "[DATE]" at bounding box center [787, 195] width 105 height 26
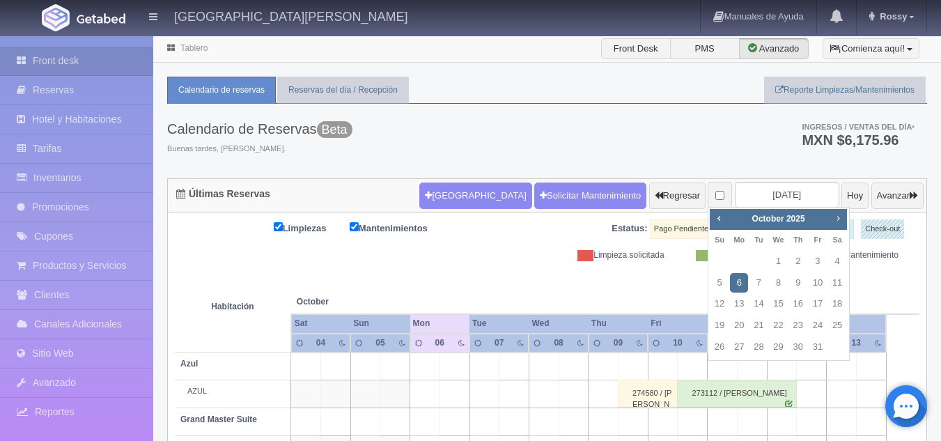
click at [832, 215] on link "Next" at bounding box center [838, 217] width 15 height 15
click at [721, 323] on link "16" at bounding box center [720, 326] width 18 height 20
type input "[DATE]"
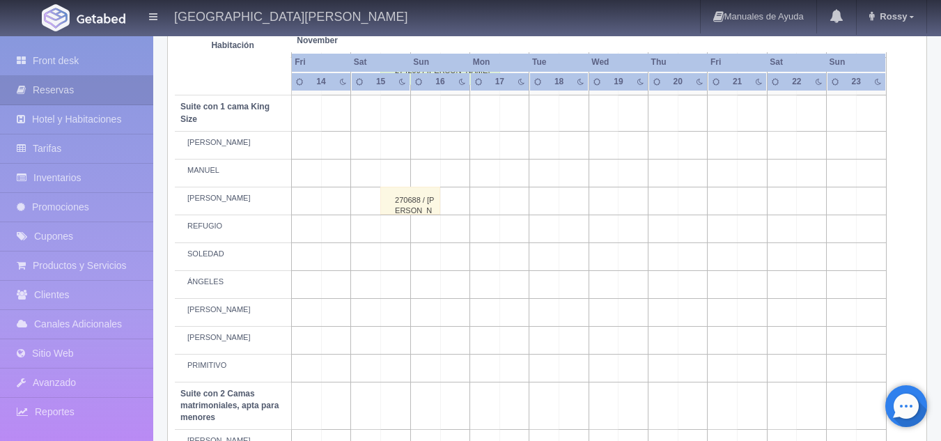
scroll to position [714, 0]
click at [77, 174] on link "Inventarios" at bounding box center [76, 178] width 153 height 29
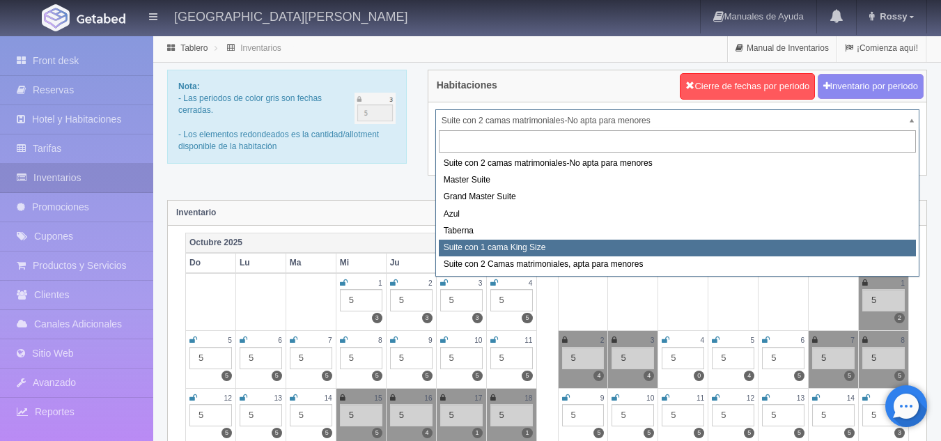
select select "1921"
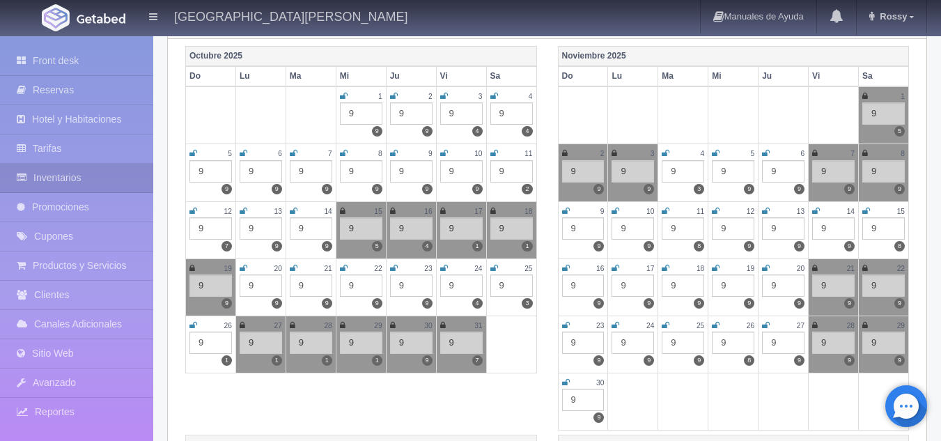
scroll to position [187, 0]
